Goal: Task Accomplishment & Management: Manage account settings

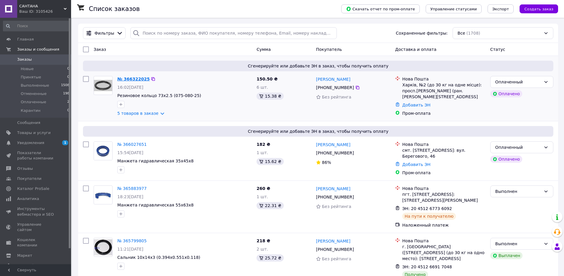
click at [133, 77] on link "№ 366322025" at bounding box center [133, 79] width 32 height 5
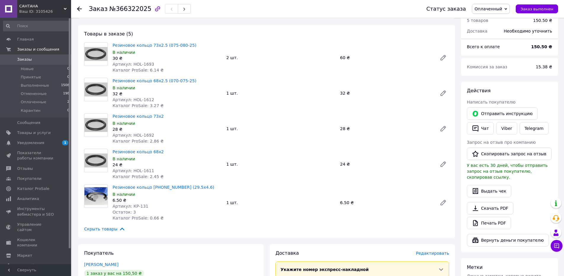
scroll to position [148, 0]
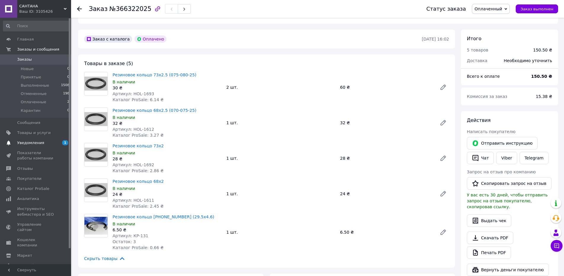
click at [31, 143] on span "Уведомления" at bounding box center [30, 142] width 27 height 5
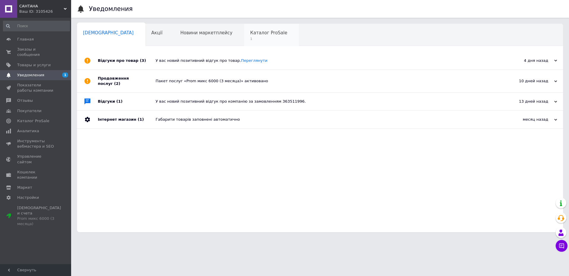
click at [250, 34] on span "Каталог ProSale" at bounding box center [268, 32] width 37 height 5
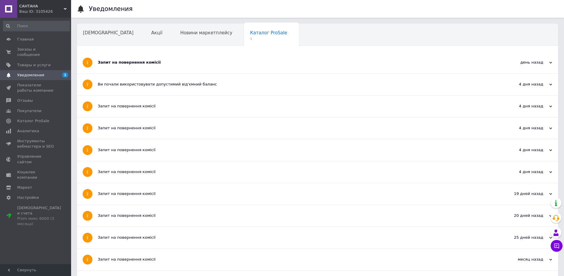
click at [148, 62] on div "Запит на повернення комісії" at bounding box center [295, 62] width 395 height 5
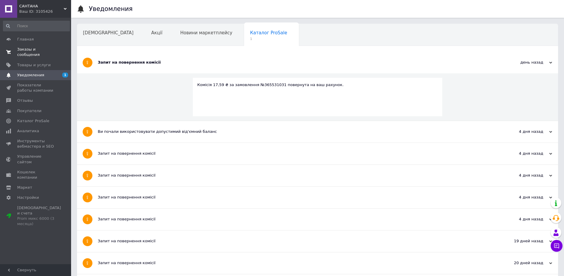
click at [31, 49] on span "Заказы и сообщения" at bounding box center [36, 52] width 38 height 11
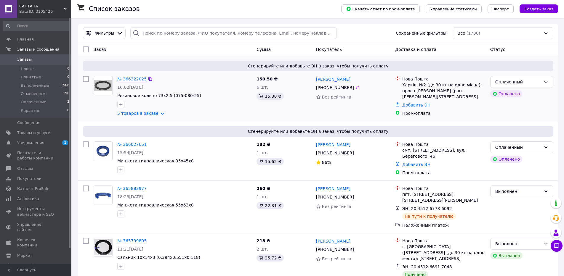
click at [135, 78] on link "№ 366322025" at bounding box center [131, 79] width 29 height 5
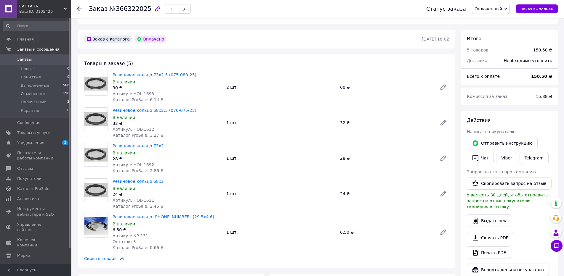
scroll to position [178, 0]
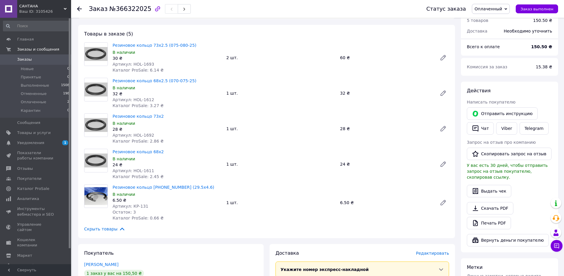
click at [79, 9] on icon at bounding box center [79, 9] width 5 height 5
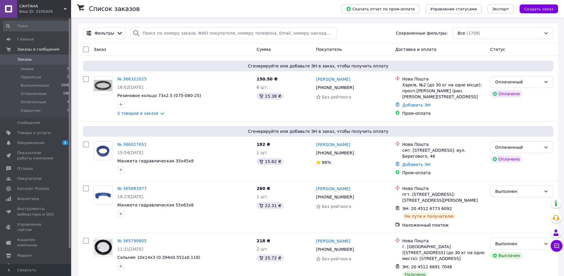
scroll to position [30, 0]
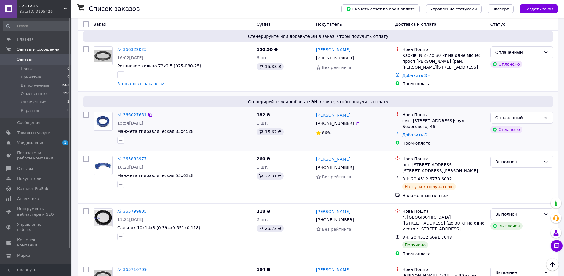
click at [135, 114] on link "№ 366027651" at bounding box center [131, 115] width 29 height 5
